Goal: Contribute content: Contribute content

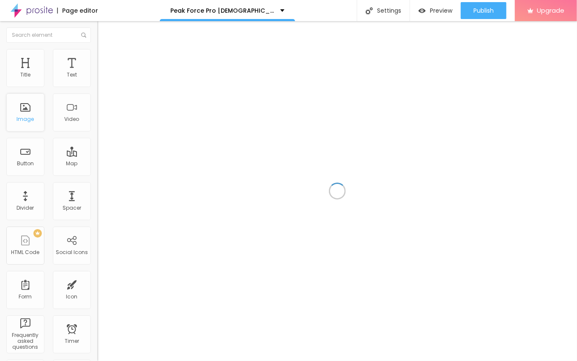
click at [28, 109] on div "Image" at bounding box center [25, 112] width 38 height 38
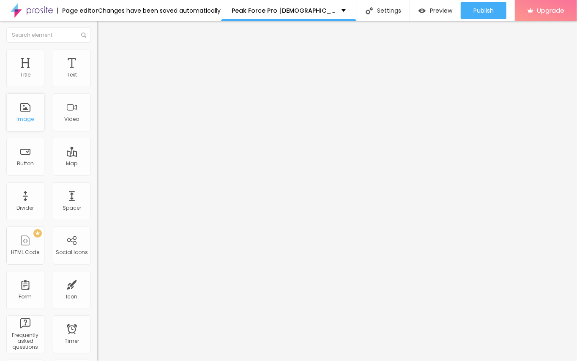
click at [33, 115] on div "Image" at bounding box center [25, 112] width 38 height 38
click at [18, 112] on div "Image" at bounding box center [25, 112] width 38 height 38
click at [97, 73] on span "Add image" at bounding box center [114, 68] width 35 height 7
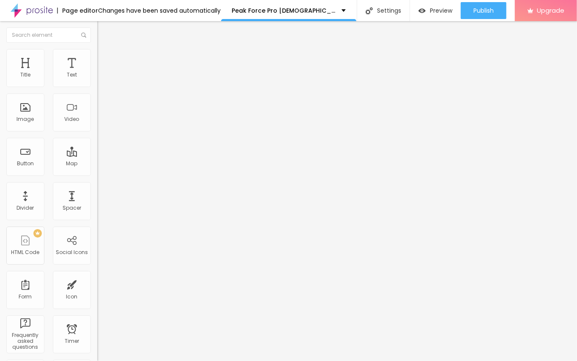
click at [97, 85] on input "text" at bounding box center [147, 81] width 101 height 8
paste input "Peak Force Pro [DEMOGRAPHIC_DATA][MEDICAL_DATA] [GEOGRAPHIC_DATA]"
type input "Peak Force Pro [DEMOGRAPHIC_DATA][MEDICAL_DATA] [GEOGRAPHIC_DATA]"
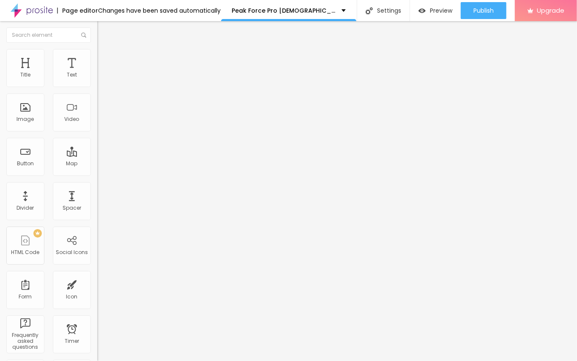
click at [97, 173] on input "https://" at bounding box center [147, 169] width 101 height 8
paste input "[DOMAIN_NAME][URL]"
type input "[URL][DOMAIN_NAME]"
click at [97, 72] on div "Change image" at bounding box center [145, 69] width 97 height 6
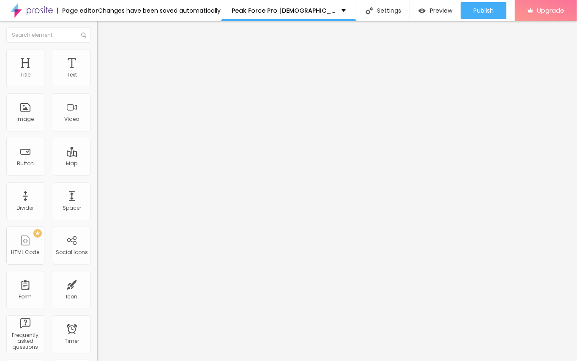
scroll to position [0, 0]
click at [105, 58] on span "Style" at bounding box center [111, 54] width 12 height 7
drag, startPoint x: 83, startPoint y: 93, endPoint x: 46, endPoint y: 92, distance: 37.2
click at [97, 87] on div at bounding box center [145, 84] width 97 height 8
type input "75"
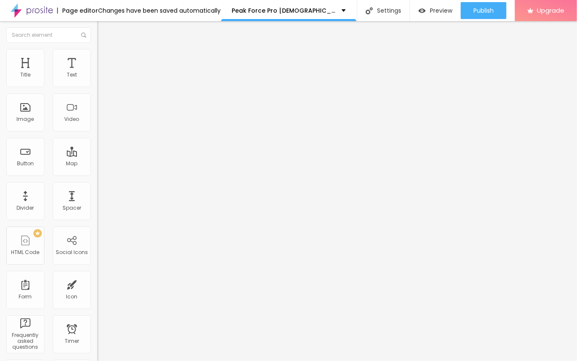
type input "75"
type input "70"
type input "65"
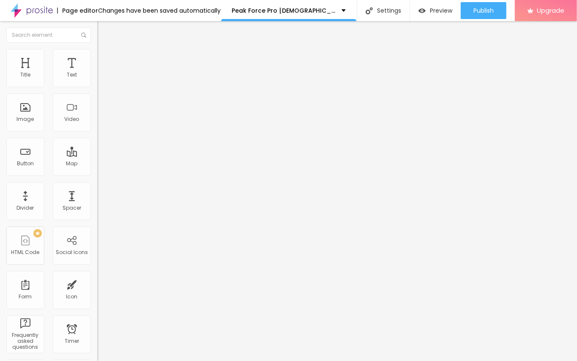
type input "60"
type input "55"
type input "50"
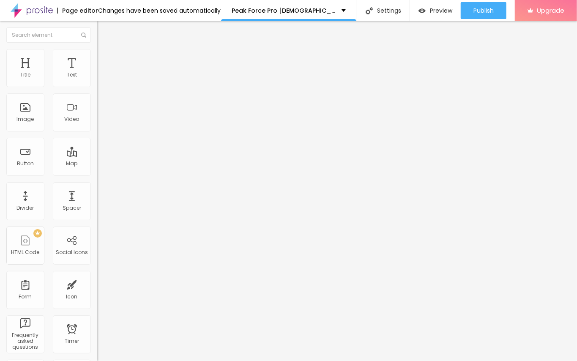
type input "50"
type input "45"
type input "40"
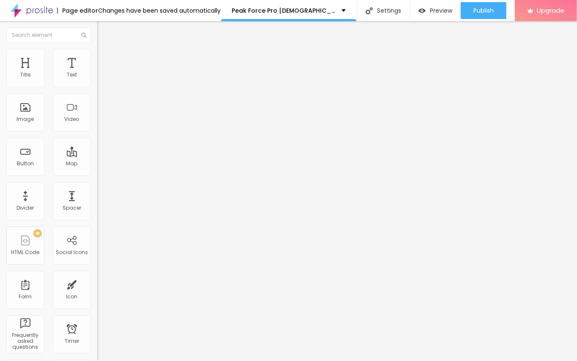
type input "35"
type input "30"
type input "25"
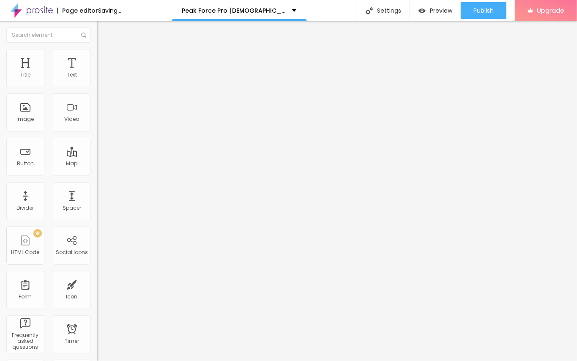
type input "25"
type input "20"
type input "15"
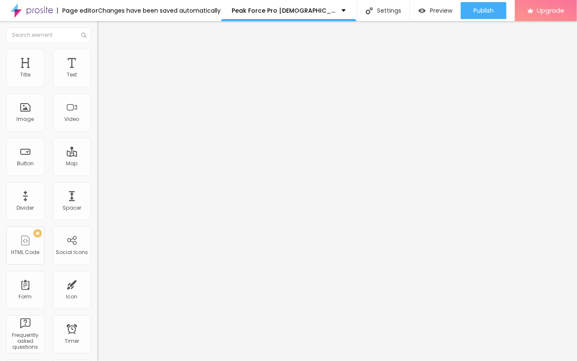
type input "20"
type input "25"
type input "30"
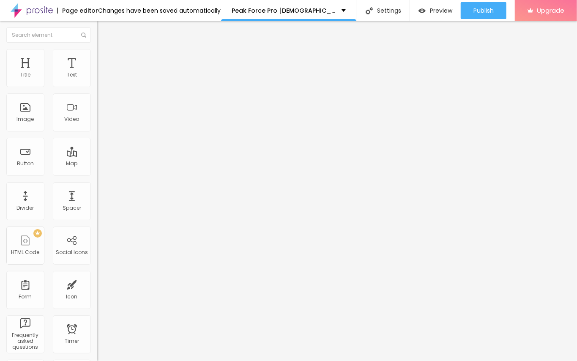
type input "30"
type input "35"
type input "40"
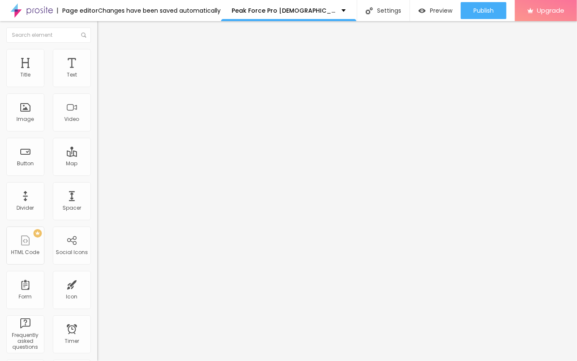
type input "35"
type input "30"
drag, startPoint x: 64, startPoint y: 90, endPoint x: 25, endPoint y: 90, distance: 38.9
type input "30"
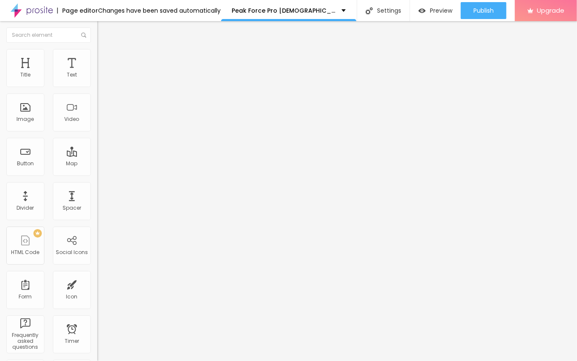
click at [97, 87] on input "range" at bounding box center [124, 83] width 54 height 7
click at [97, 34] on button "Edit Image" at bounding box center [145, 30] width 97 height 19
click at [104, 119] on icon "button" at bounding box center [105, 118] width 2 height 2
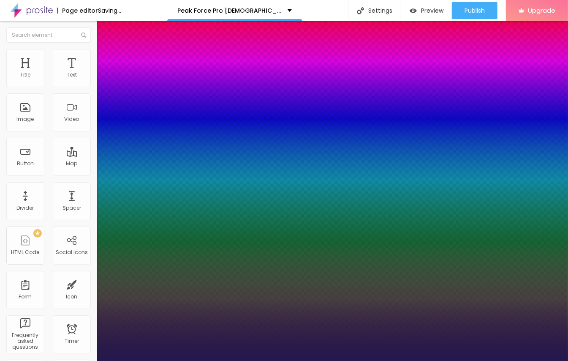
type input "1"
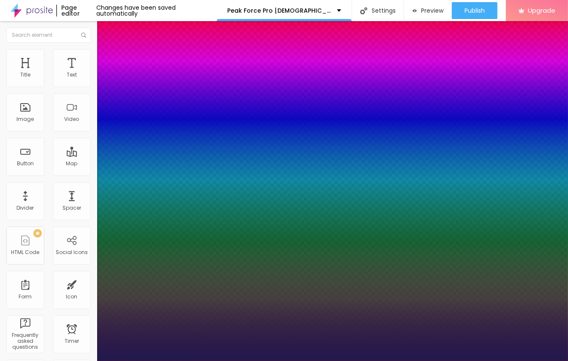
type input "36"
type input "1"
type input "36"
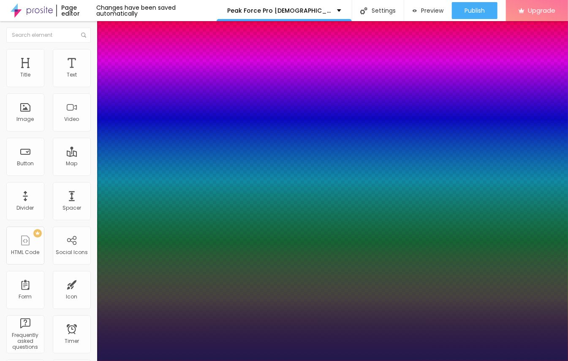
click at [199, 360] on div at bounding box center [284, 361] width 568 height 0
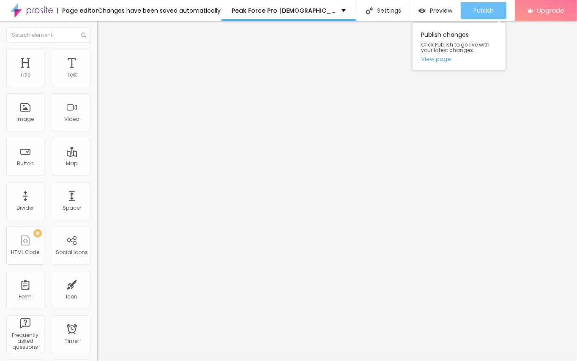
click at [479, 9] on span "Publish" at bounding box center [483, 10] width 20 height 7
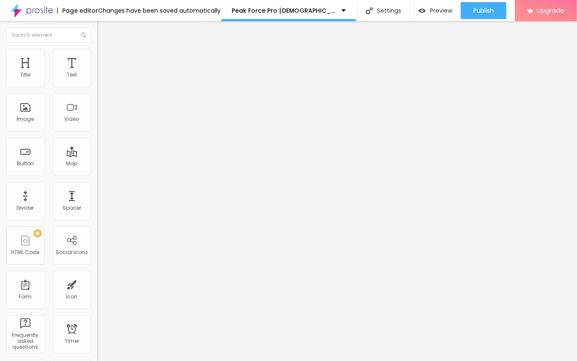
click at [97, 81] on button "button" at bounding box center [103, 76] width 12 height 9
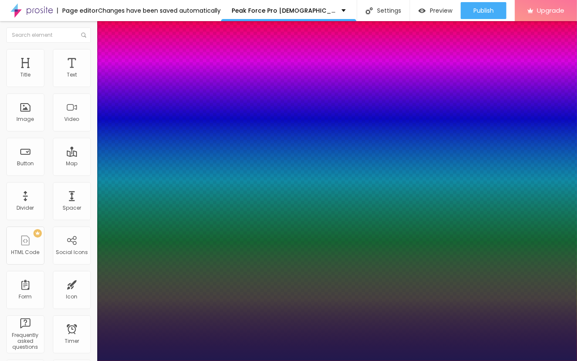
type input "1"
click at [155, 360] on div at bounding box center [288, 361] width 577 height 0
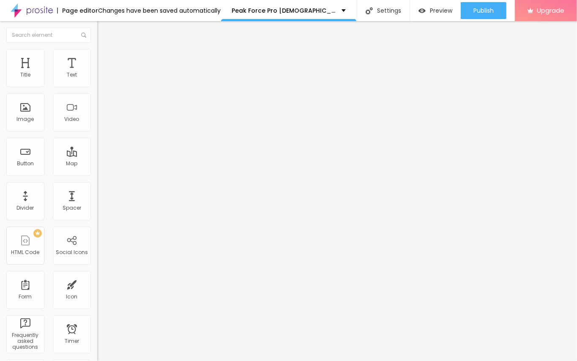
click at [97, 81] on button "button" at bounding box center [103, 76] width 12 height 9
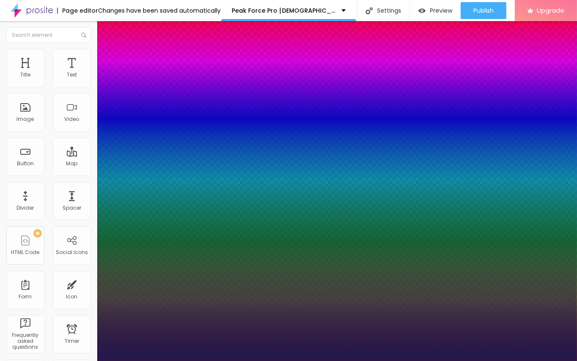
type input "1"
select select "Poppins"
type input "1"
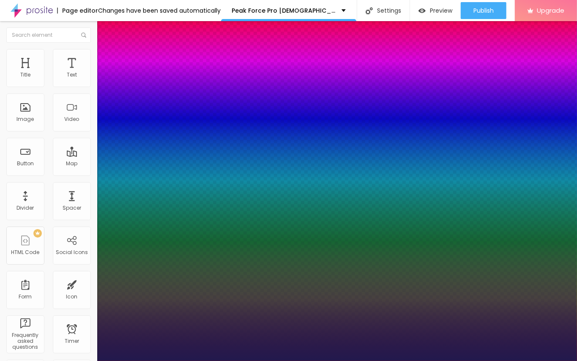
click at [237, 360] on div at bounding box center [288, 361] width 577 height 0
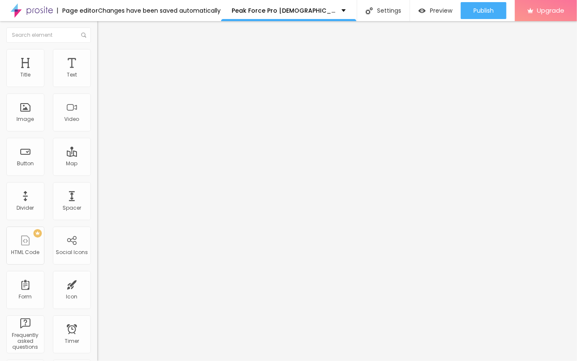
click at [101, 123] on icon "button" at bounding box center [103, 119] width 5 height 5
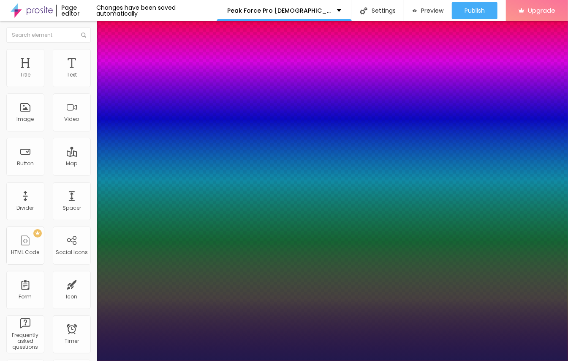
type input "1"
select select "[PERSON_NAME]"
type input "1"
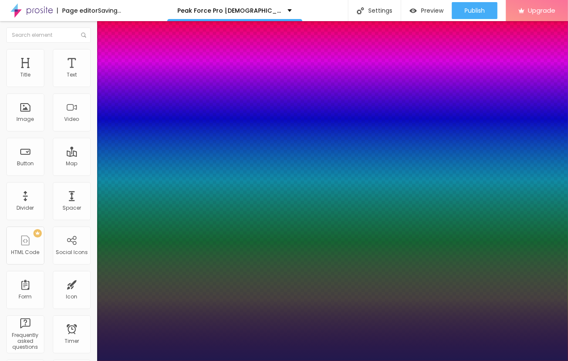
click at [327, 360] on div at bounding box center [284, 361] width 568 height 0
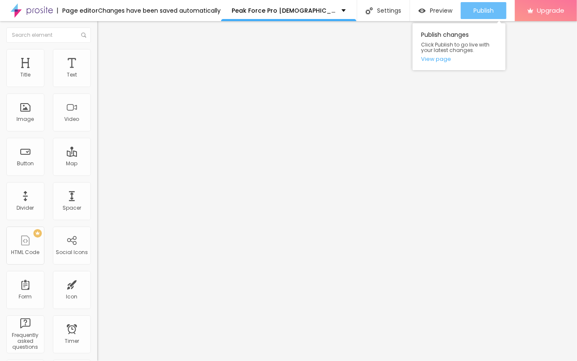
click at [487, 16] on div "Publish" at bounding box center [483, 10] width 20 height 17
